Goal: Navigation & Orientation: Understand site structure

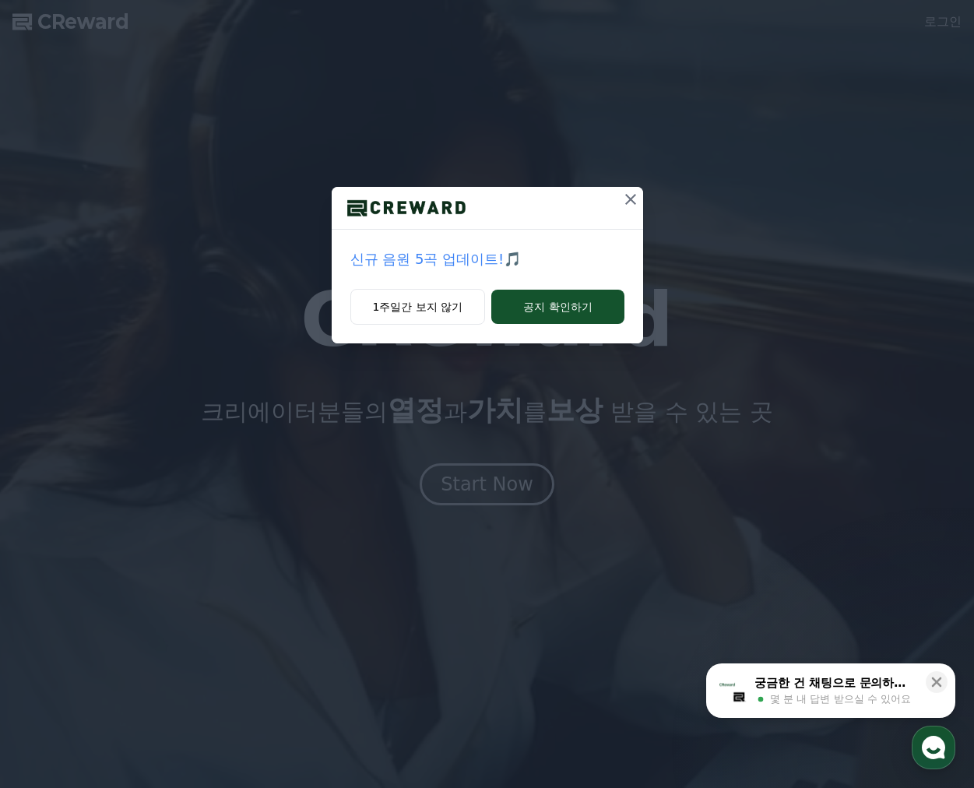
click at [634, 198] on icon at bounding box center [630, 199] width 19 height 19
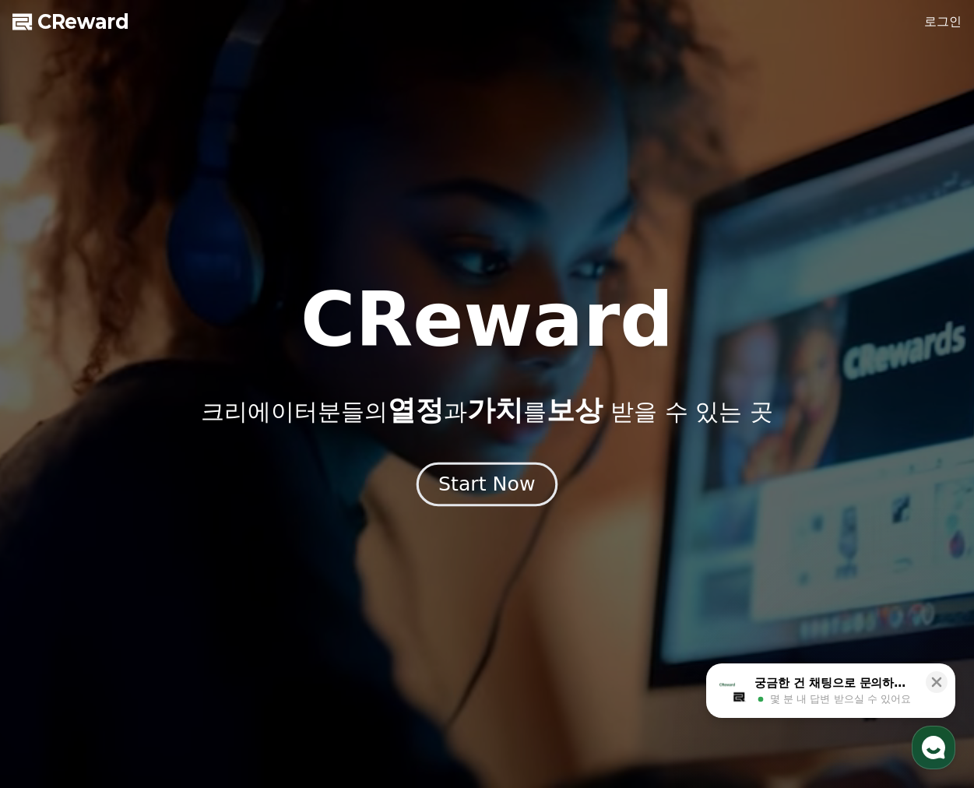
click at [507, 490] on div "Start Now" at bounding box center [486, 484] width 97 height 26
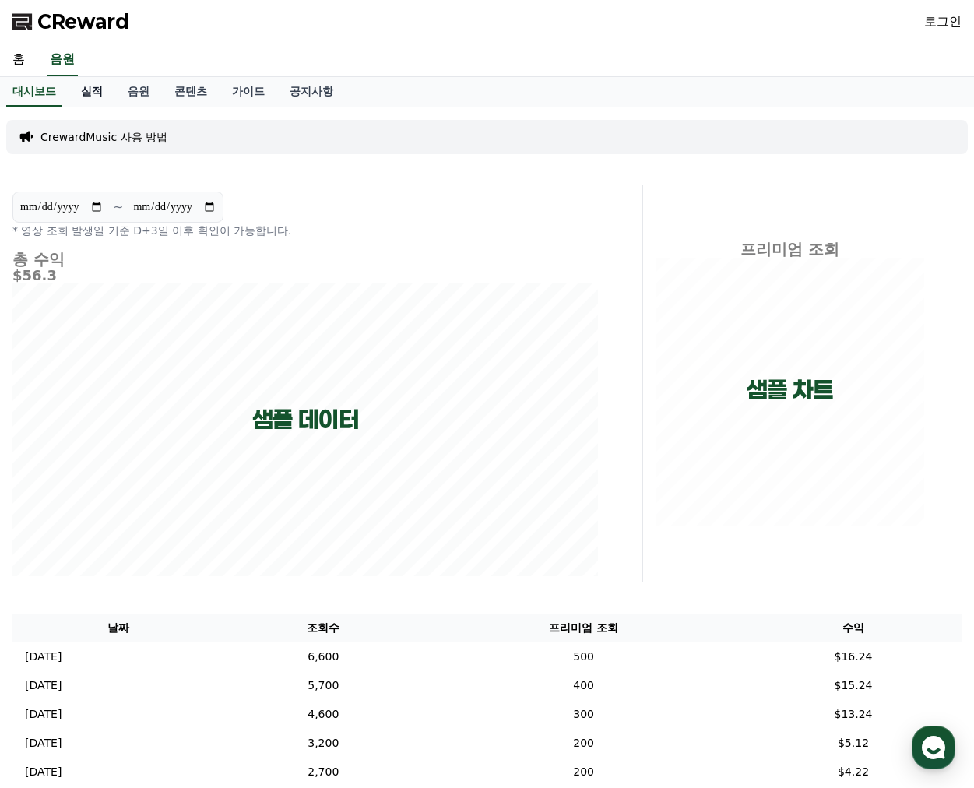
click at [91, 91] on link "실적" at bounding box center [91, 92] width 47 height 30
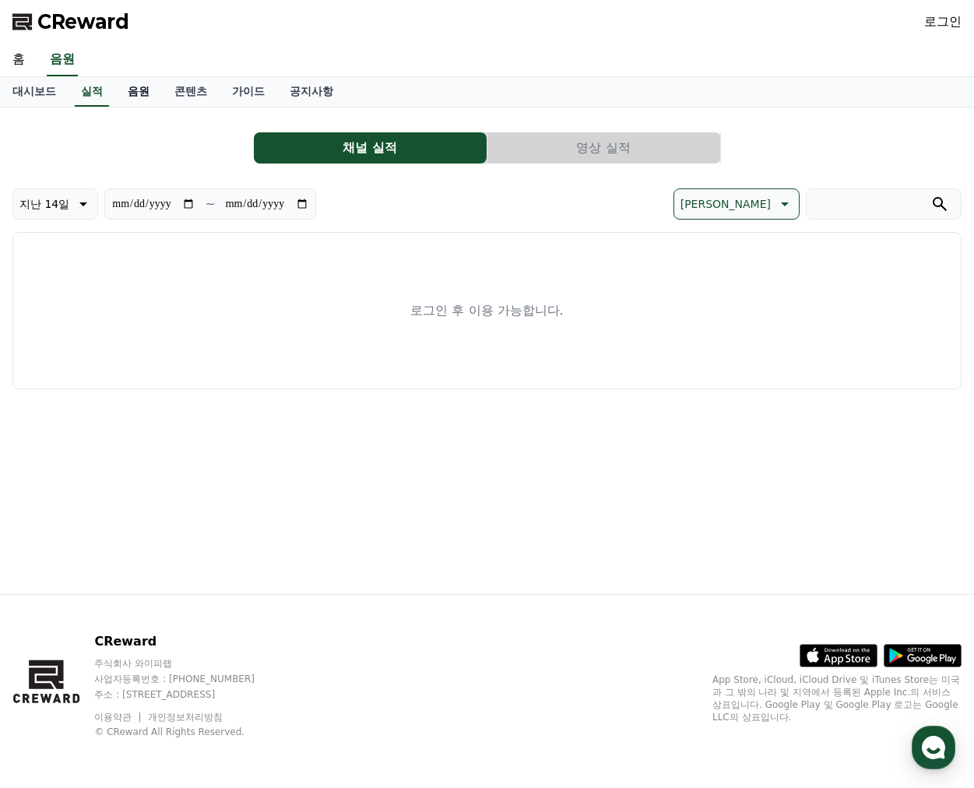
click at [139, 93] on link "음원" at bounding box center [138, 92] width 47 height 30
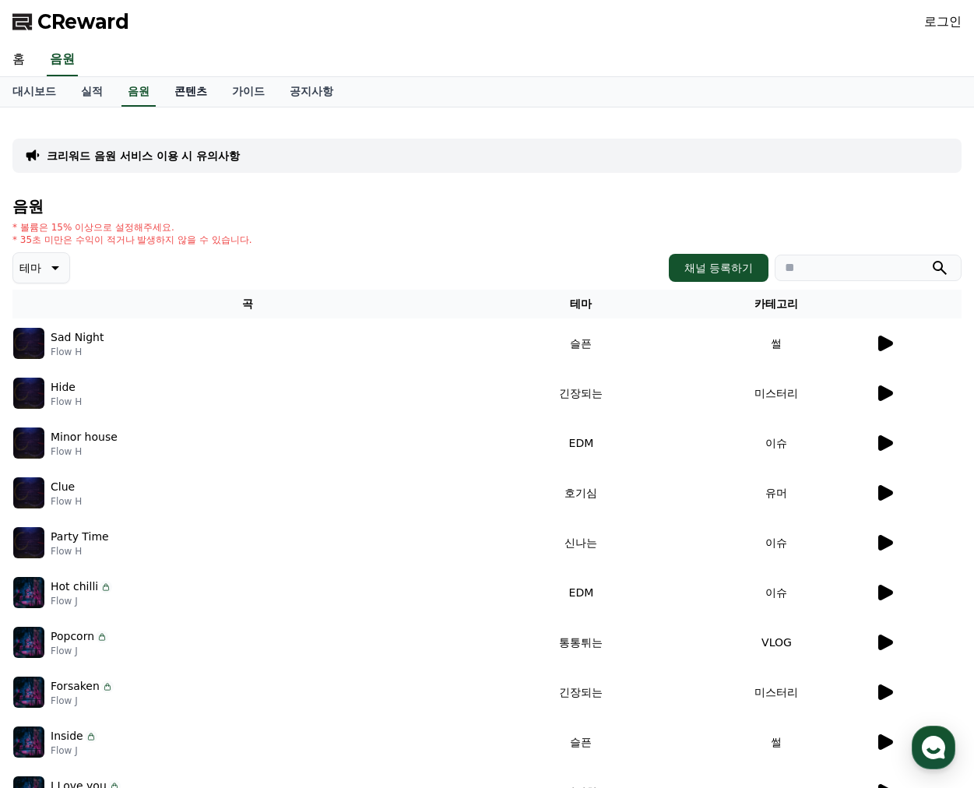
click at [202, 97] on link "콘텐츠" at bounding box center [191, 92] width 58 height 30
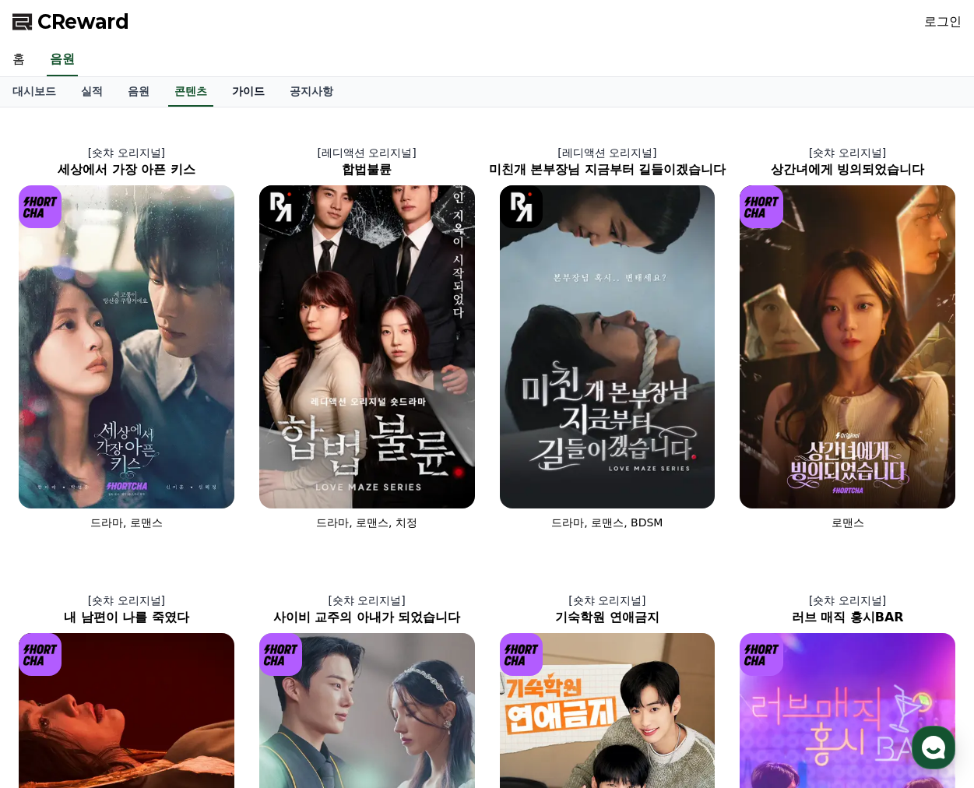
click at [236, 86] on link "가이드" at bounding box center [248, 92] width 58 height 30
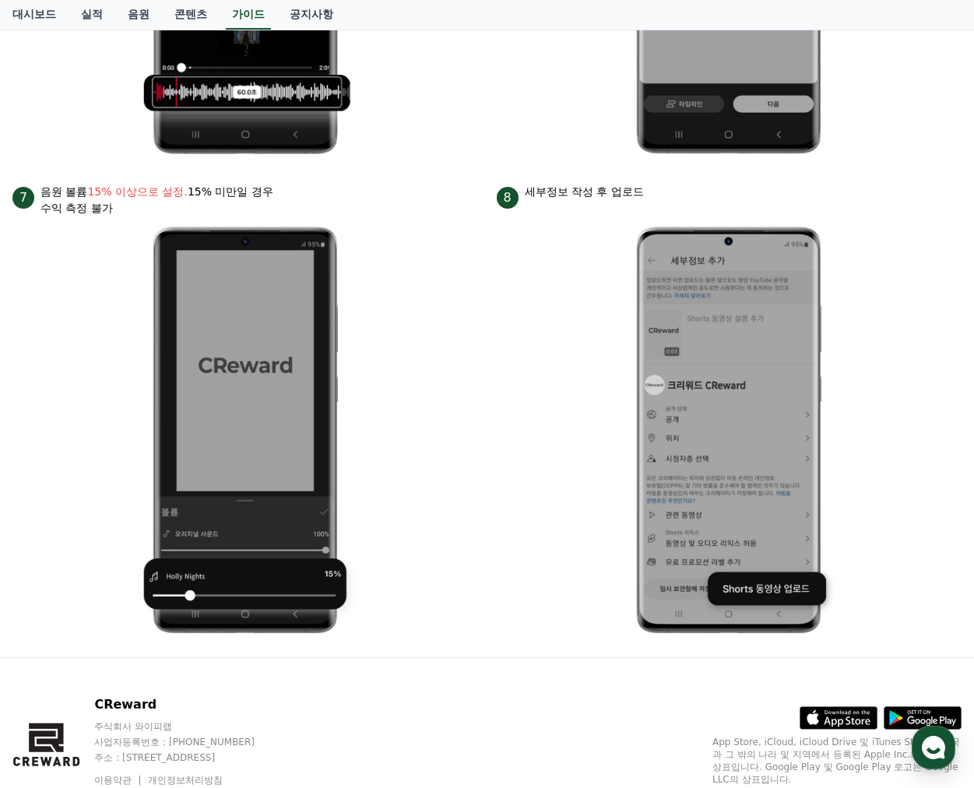
scroll to position [1602, 0]
